Goal: Transaction & Acquisition: Purchase product/service

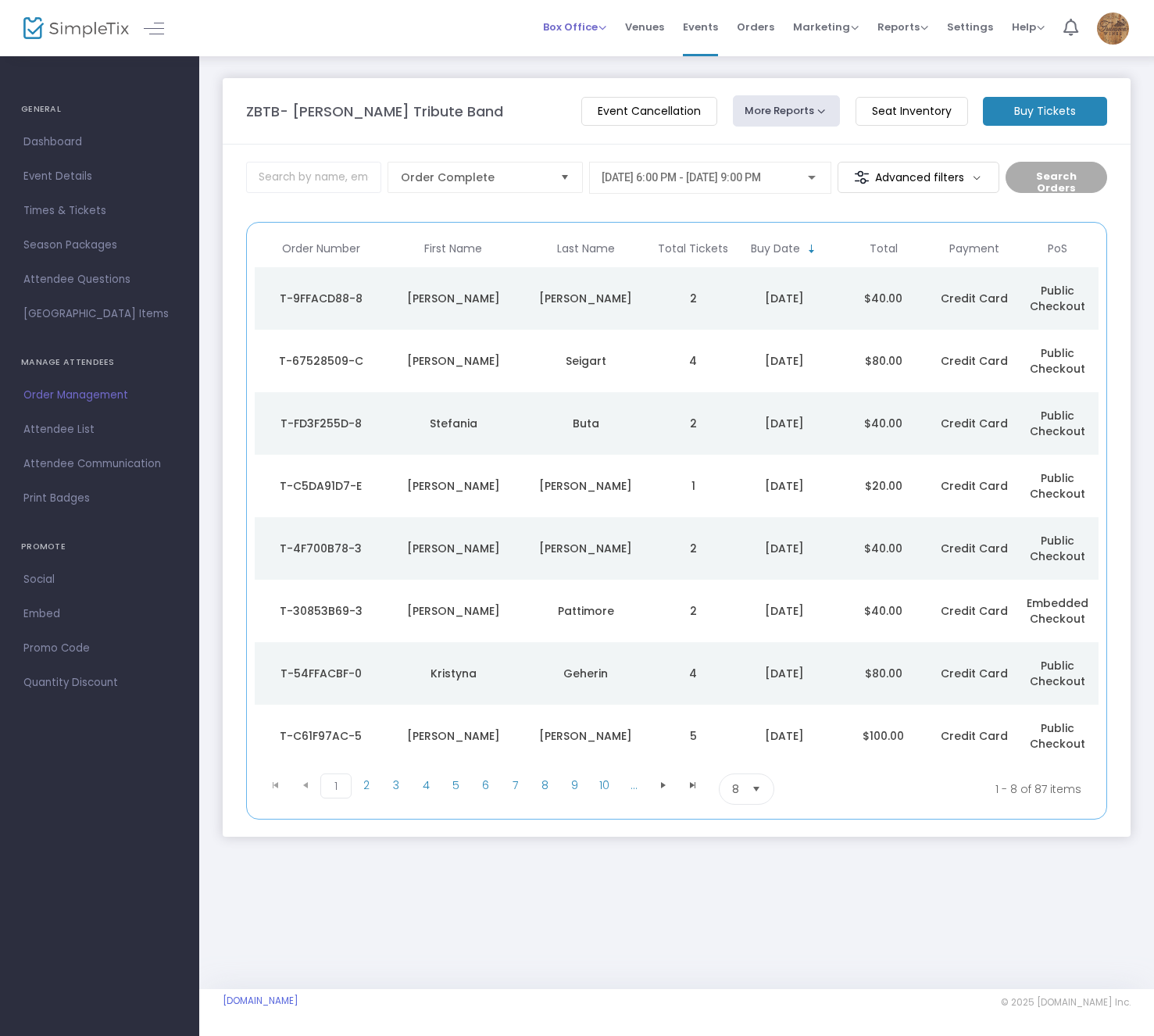
click at [558, 23] on span "Box Office" at bounding box center [575, 27] width 64 height 15
click at [568, 44] on li "Sell Tickets" at bounding box center [598, 52] width 112 height 30
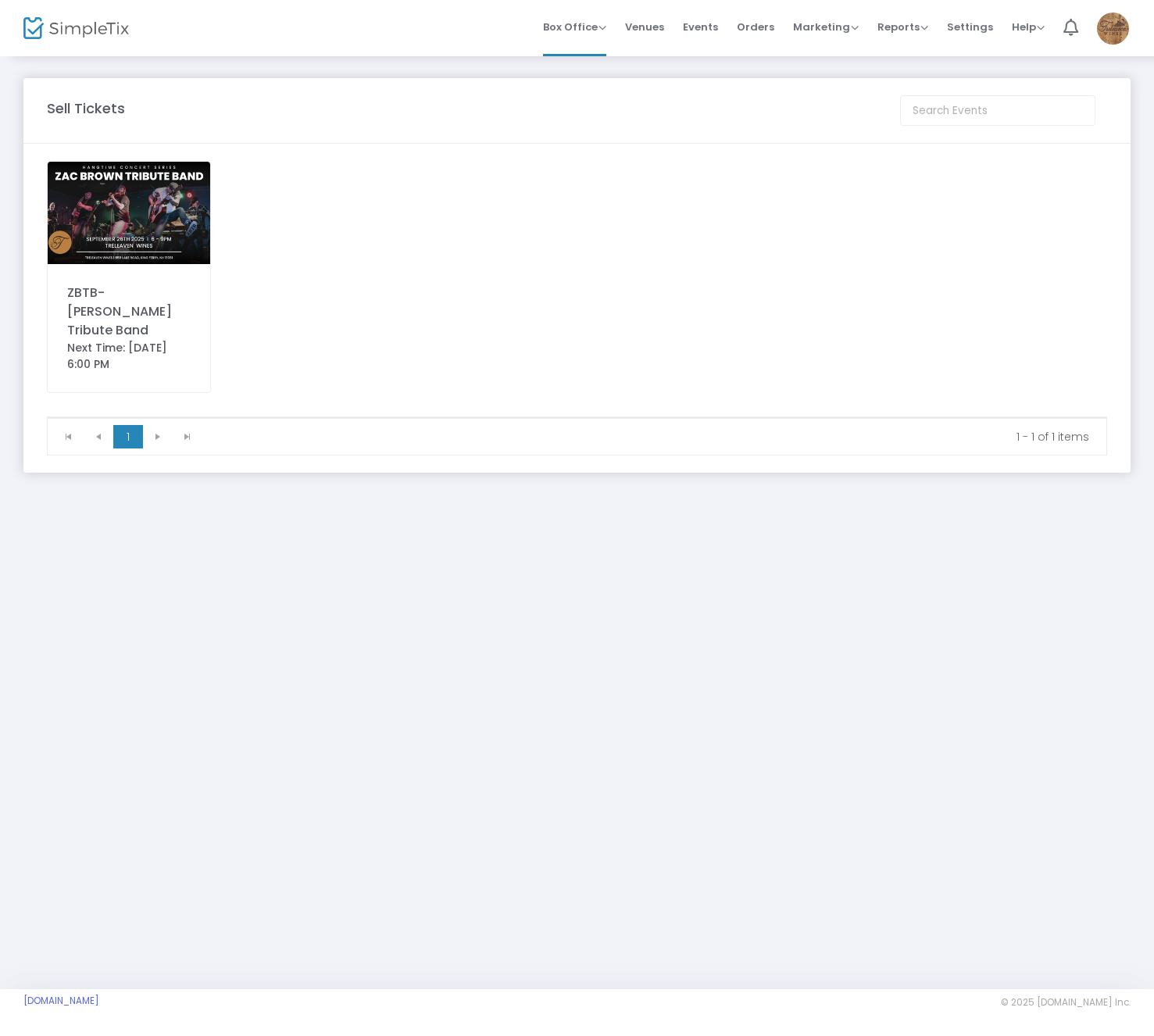
click at [188, 231] on img at bounding box center [129, 213] width 162 height 102
